Goal: Ask a question

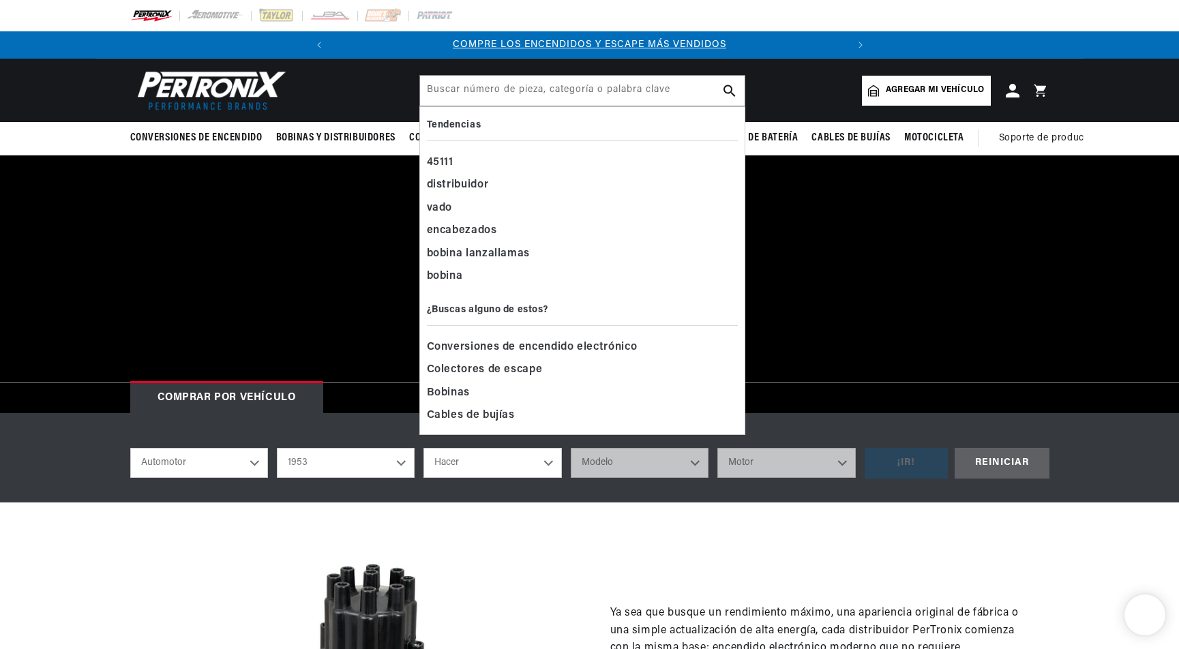
select select "1953"
click at [481, 95] on input "text" at bounding box center [582, 91] width 325 height 30
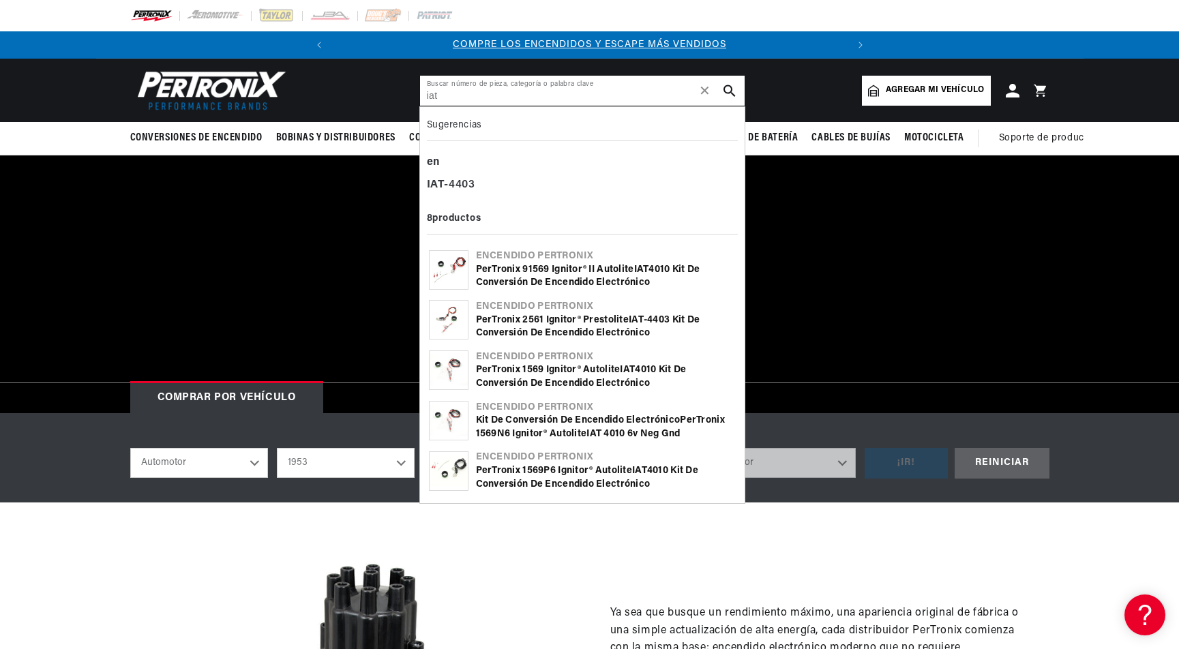
type input "iat"
click at [559, 276] on font "4010 Kit de conversión de encendido electrónico" at bounding box center [588, 277] width 224 height 24
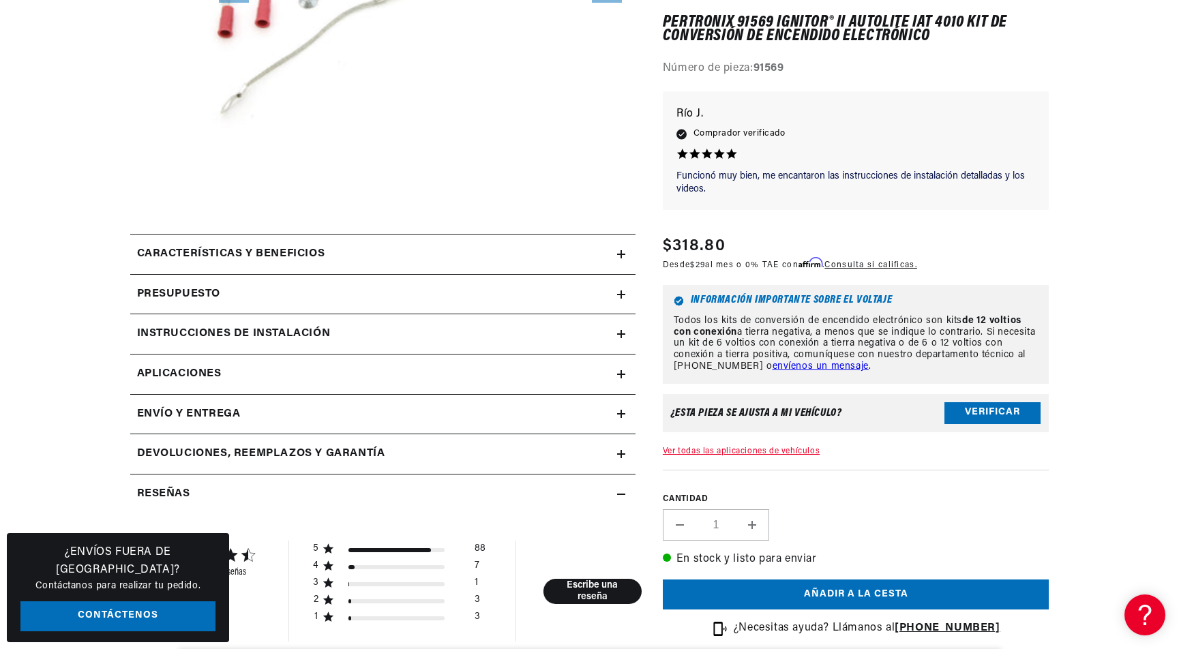
click at [620, 370] on link "Aplicaciones" at bounding box center [382, 375] width 505 height 40
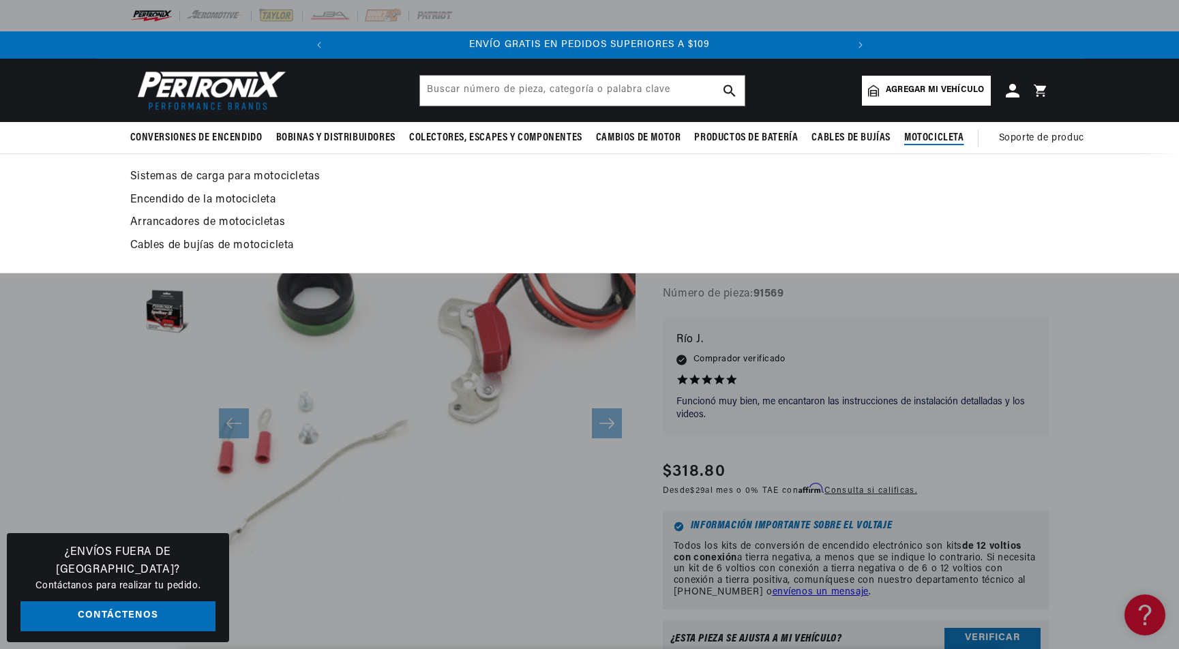
click at [1108, 183] on div "Sistemas de carga para motocicletas Encendido de la motocicleta" at bounding box center [589, 213] width 1179 height 120
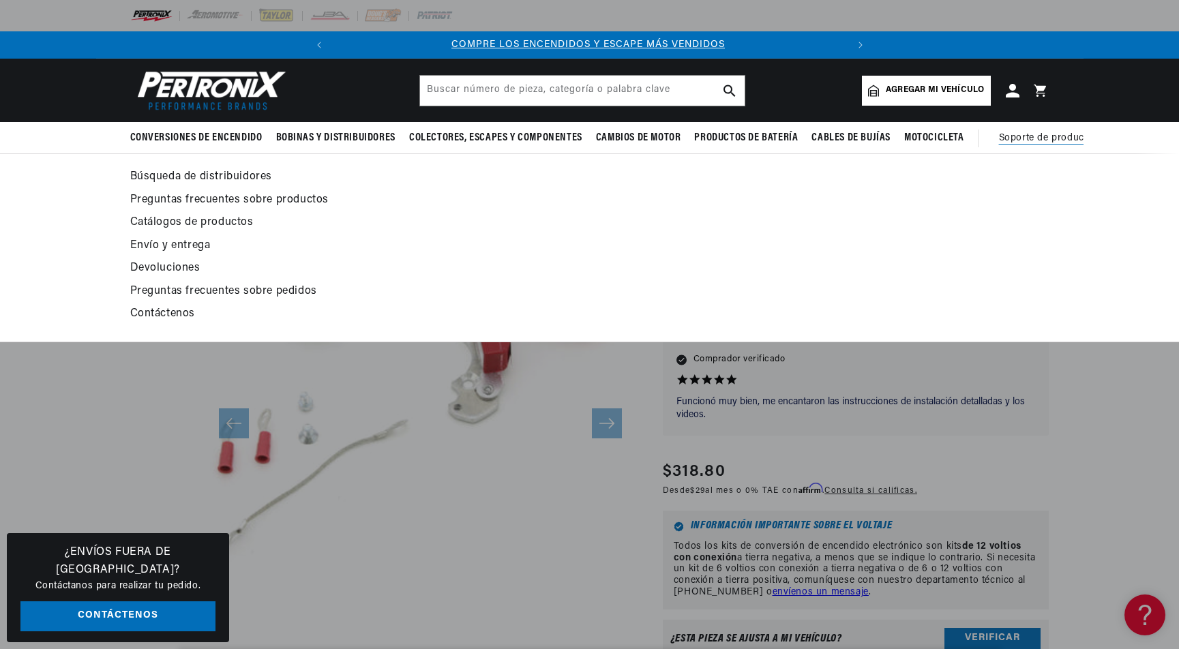
click at [160, 311] on font "Contáctenos" at bounding box center [162, 313] width 65 height 11
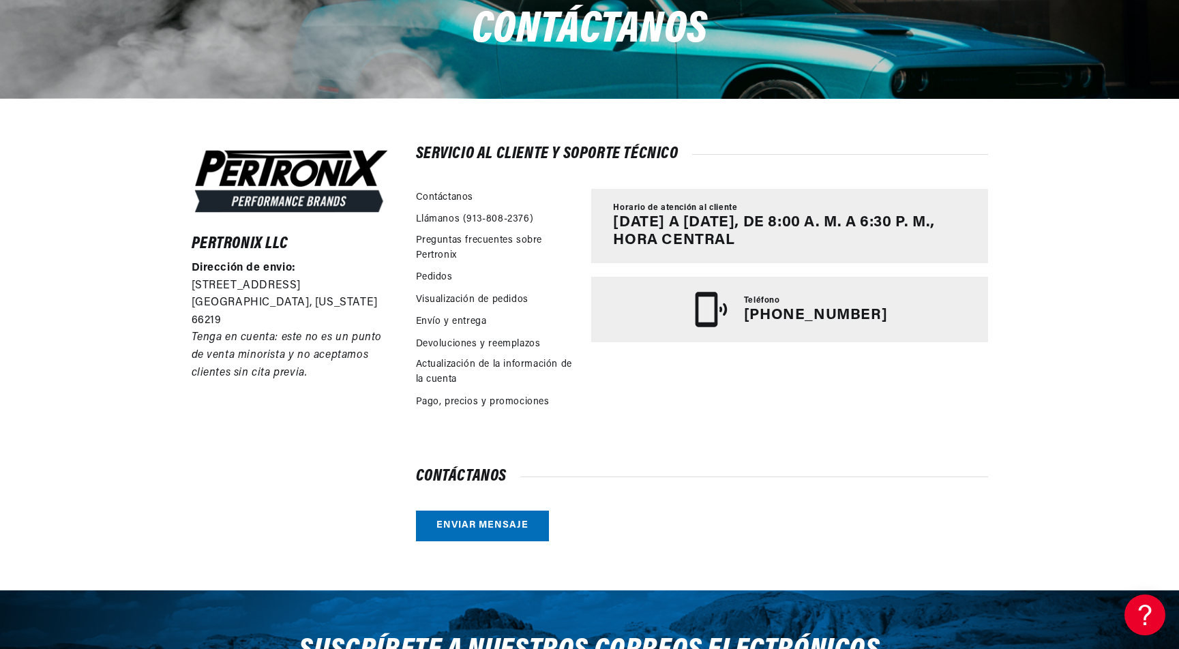
scroll to position [325, 0]
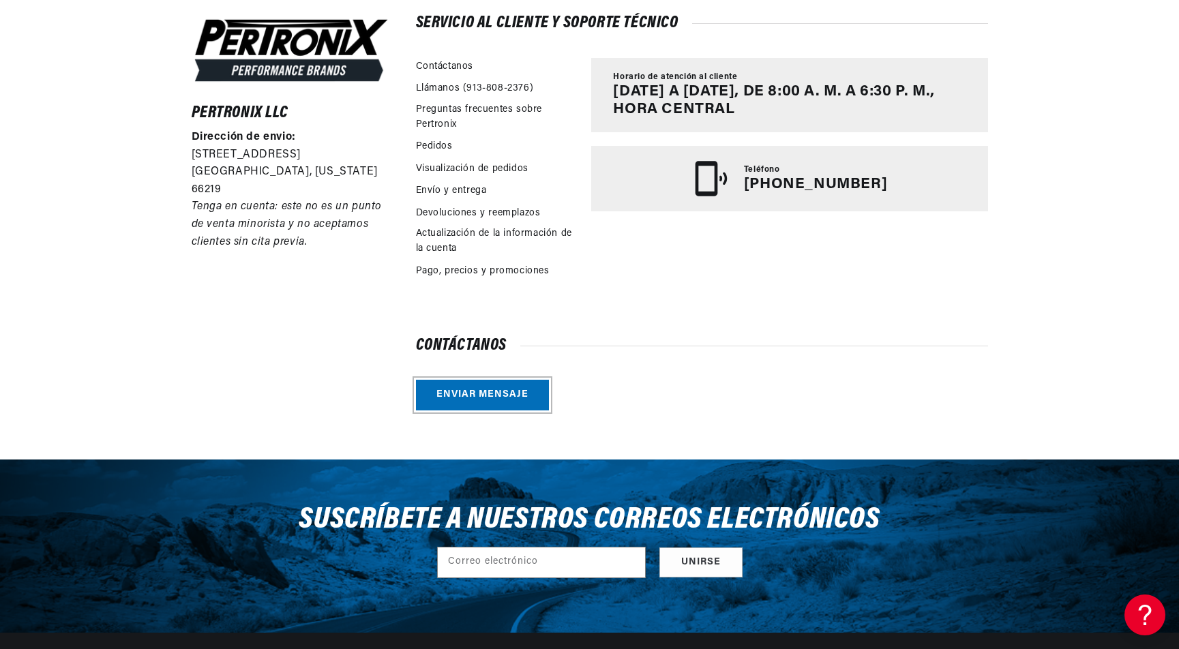
click at [466, 393] on link "Enviar mensaje" at bounding box center [482, 395] width 133 height 31
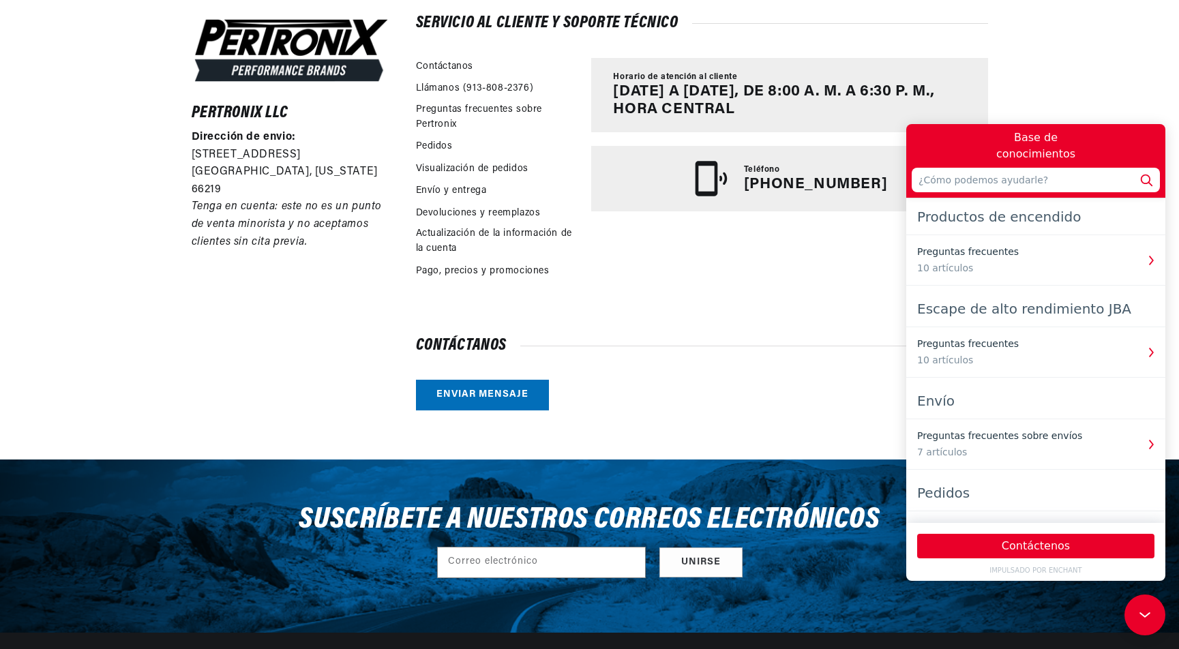
scroll to position [0, 515]
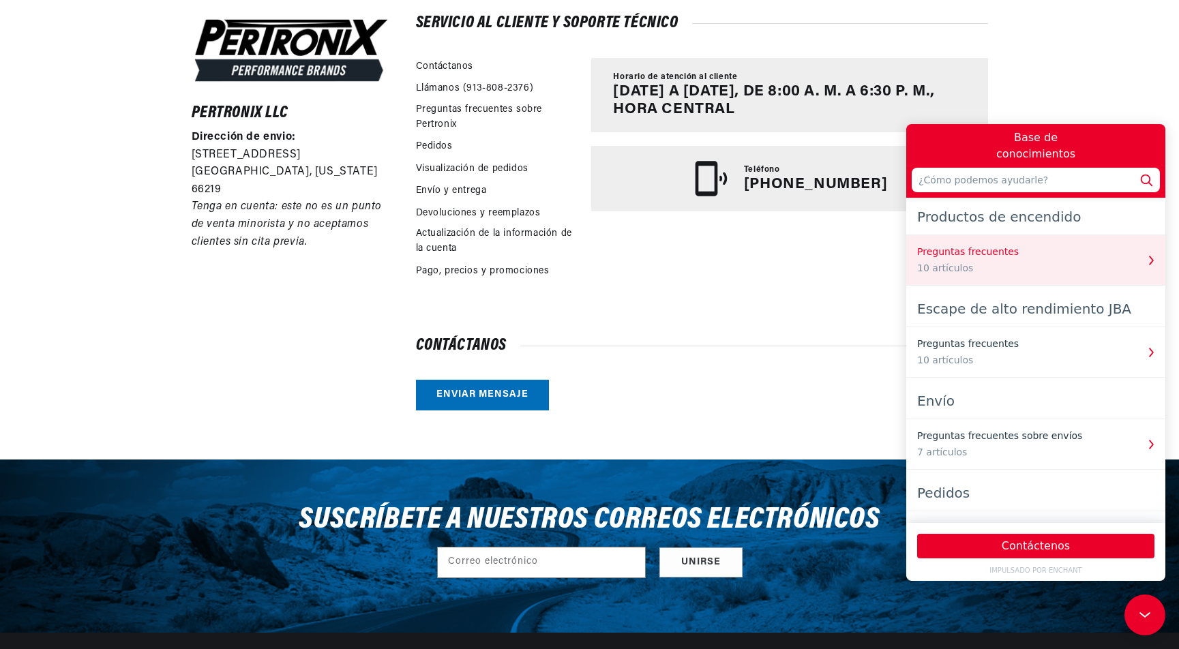
click at [989, 273] on div "10 artículos" at bounding box center [1027, 268] width 220 height 14
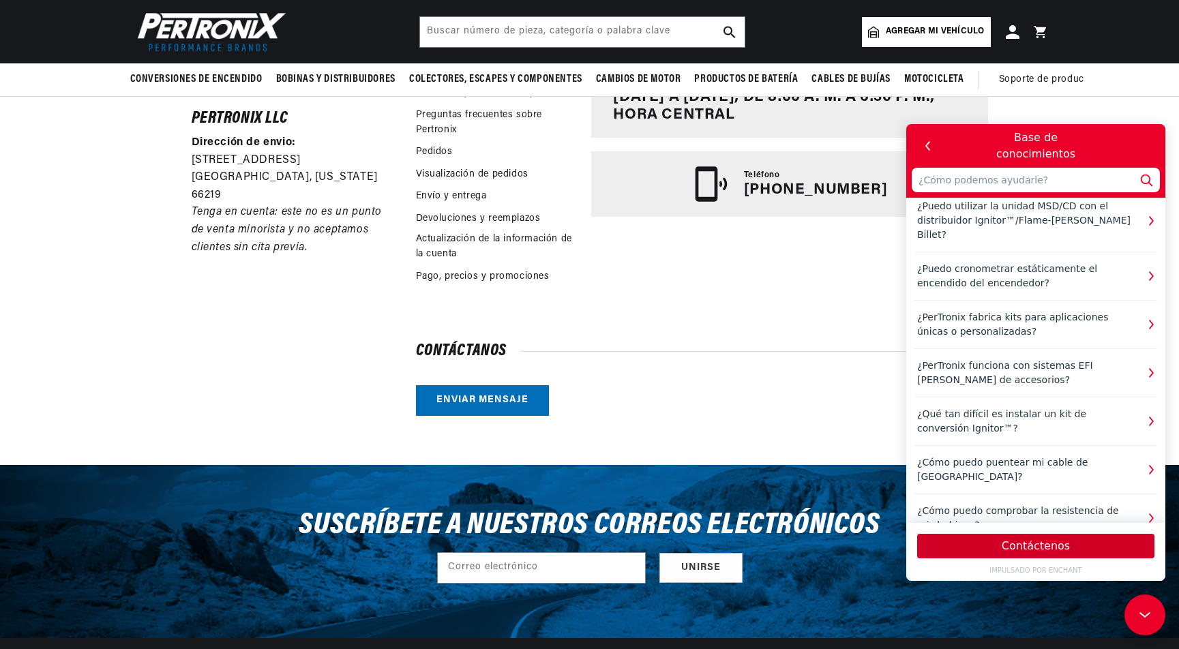
scroll to position [320, 0]
click at [1029, 538] on font "Contáctenos" at bounding box center [1035, 546] width 68 height 16
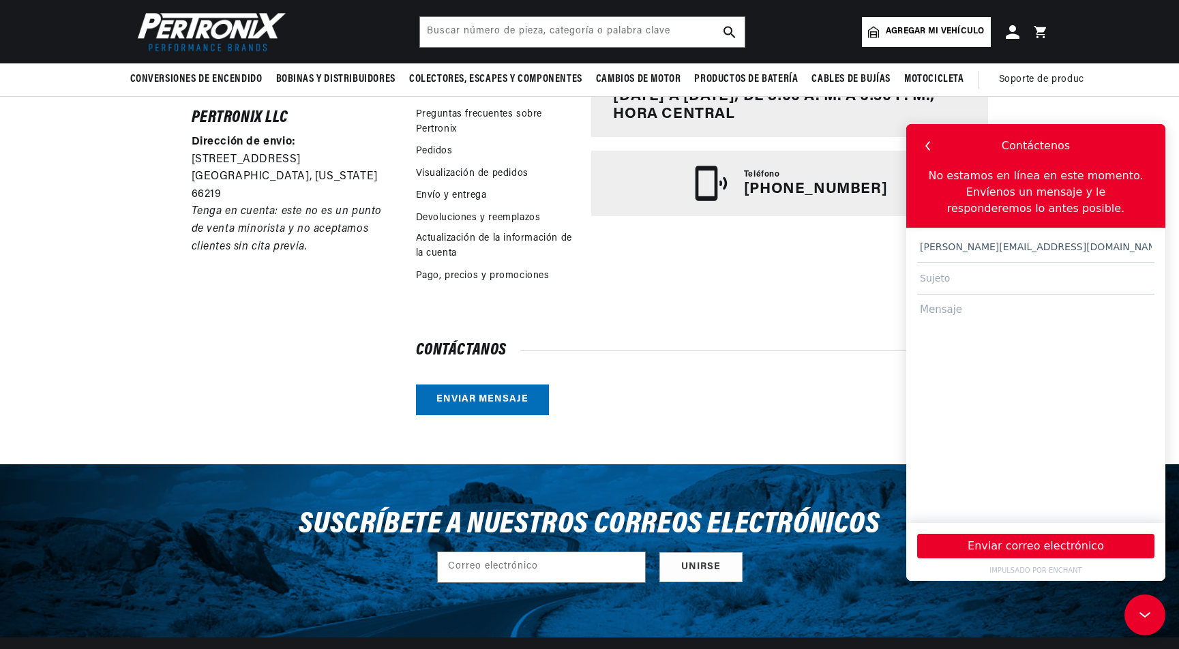
click at [963, 343] on textarea at bounding box center [1035, 402] width 237 height 215
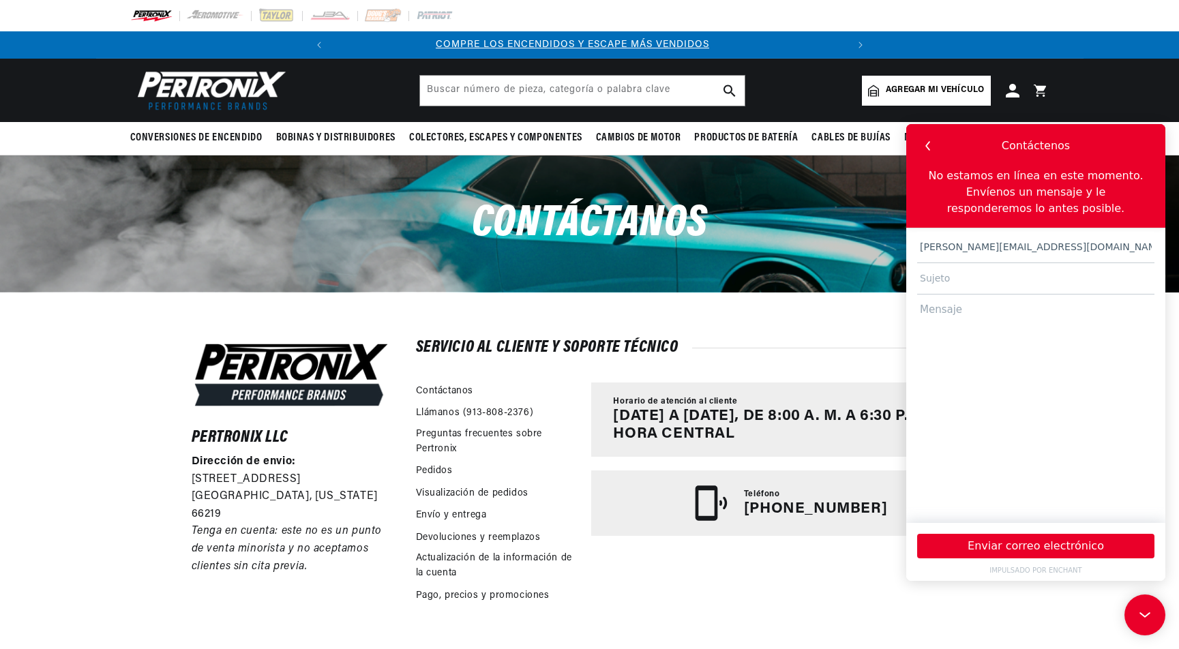
scroll to position [0, 0]
click at [959, 310] on textarea at bounding box center [1035, 402] width 237 height 215
paste textarea "Which electronic ignition is suitable for an IAT-4101 distributor on a 1953 Ply…"
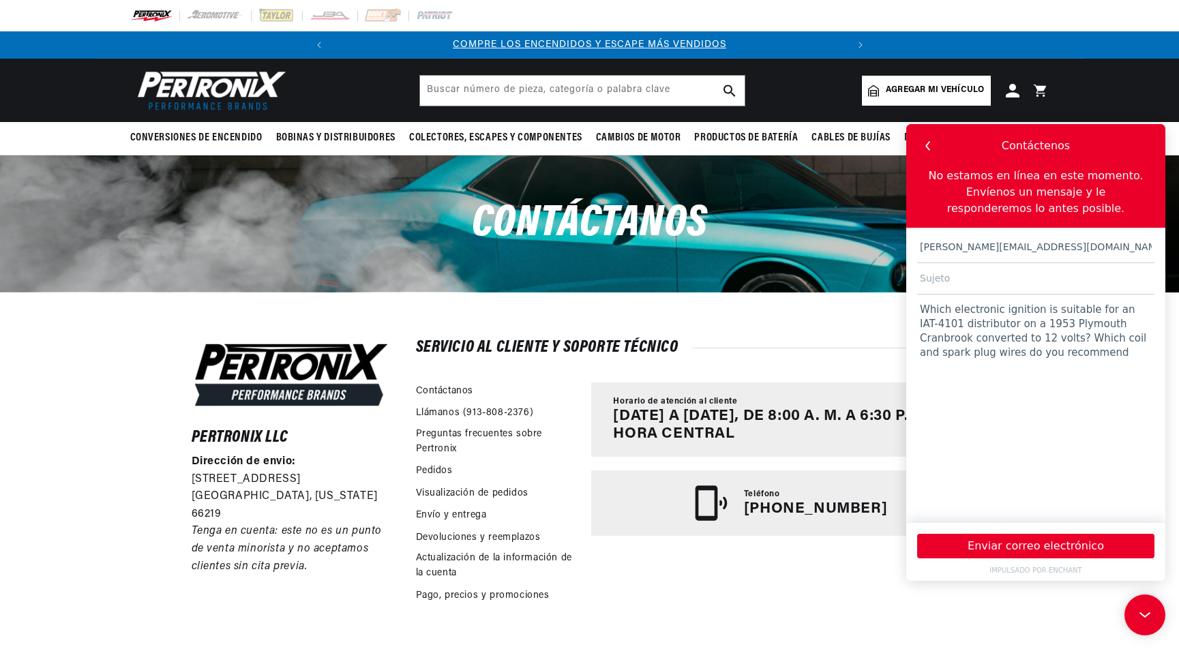
type textarea "Which electronic ignition is suitable for an IAT-4101 distributor on a 1953 Ply…"
click at [939, 280] on input "text" at bounding box center [1035, 278] width 237 height 31
type input "iat-4101"
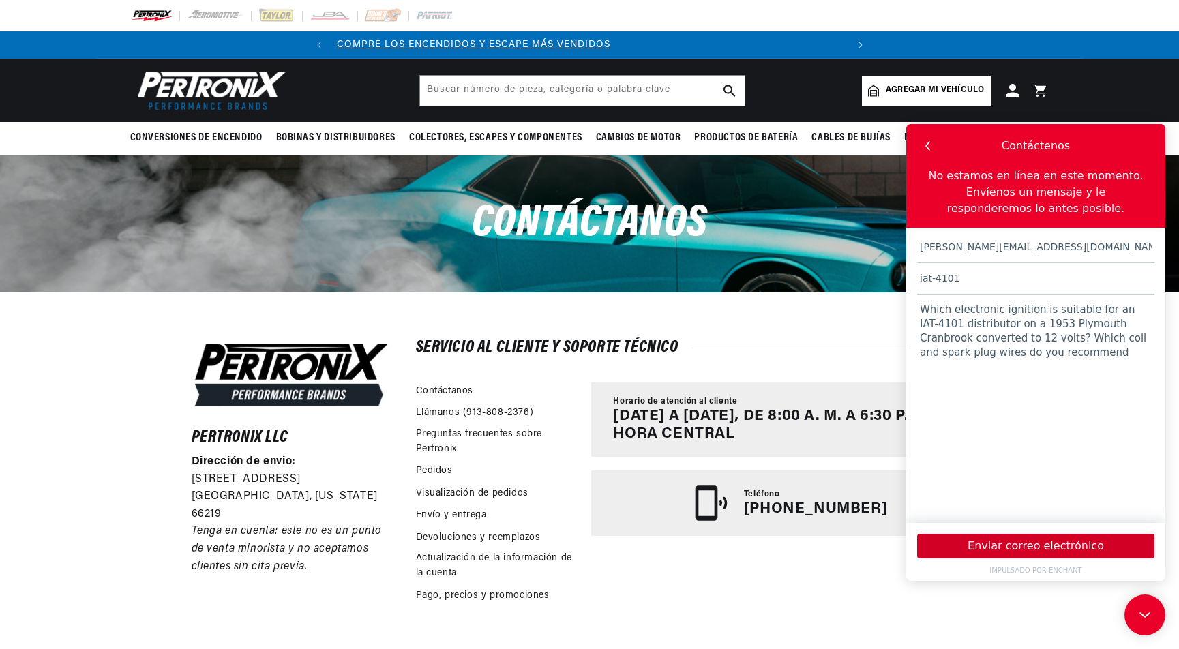
click at [1068, 541] on font "Enviar correo electrónico" at bounding box center [1035, 545] width 136 height 13
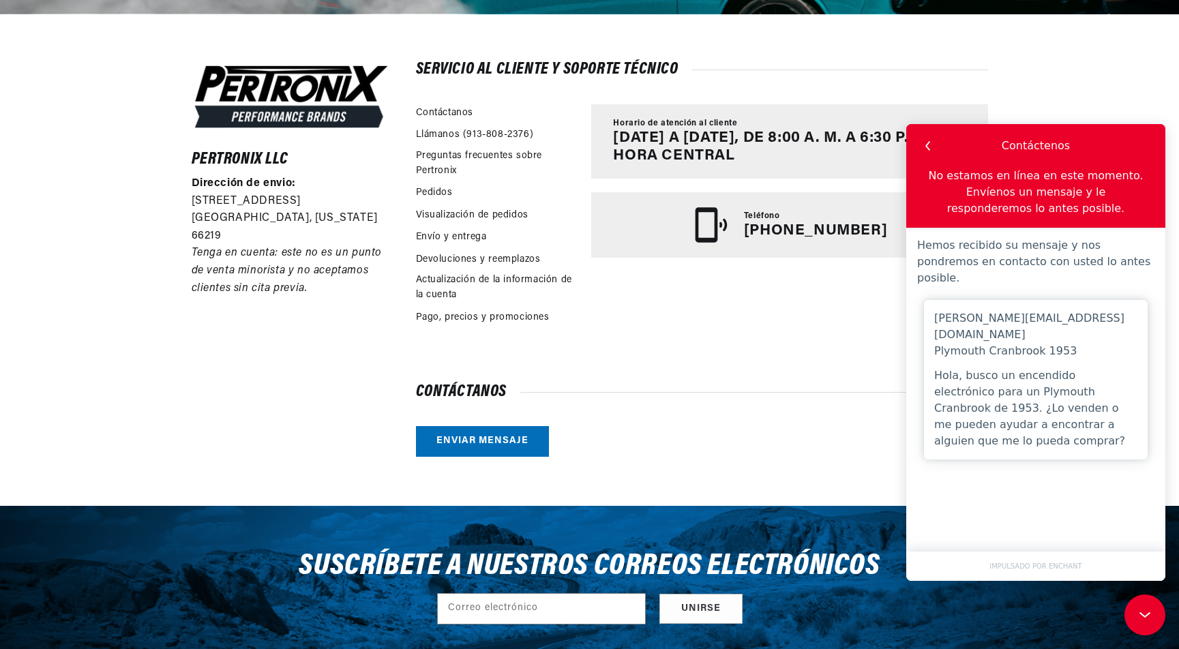
scroll to position [0, 515]
